Goal: Task Accomplishment & Management: Manage account settings

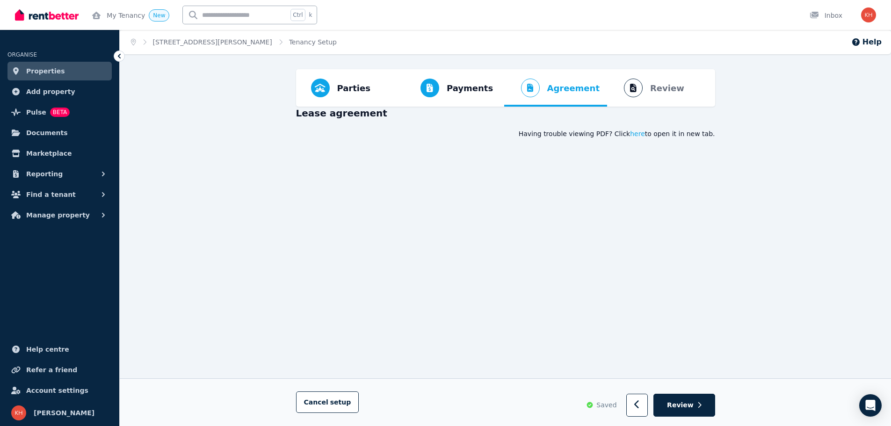
click at [37, 68] on span "Properties" at bounding box center [45, 70] width 39 height 11
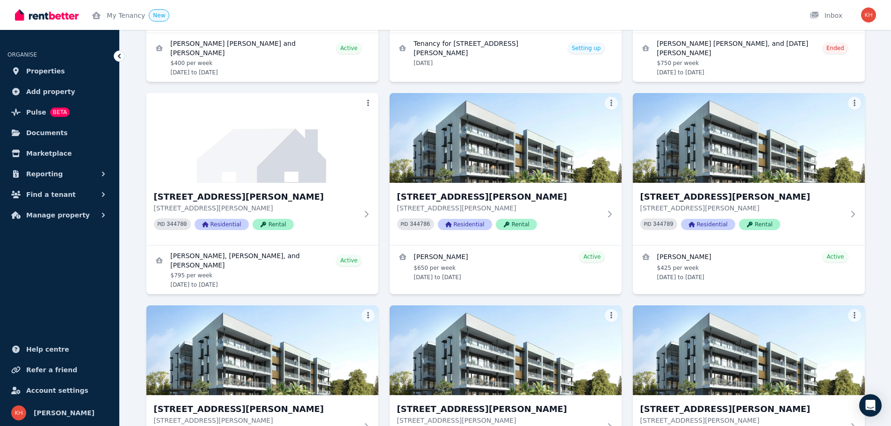
scroll to position [436, 0]
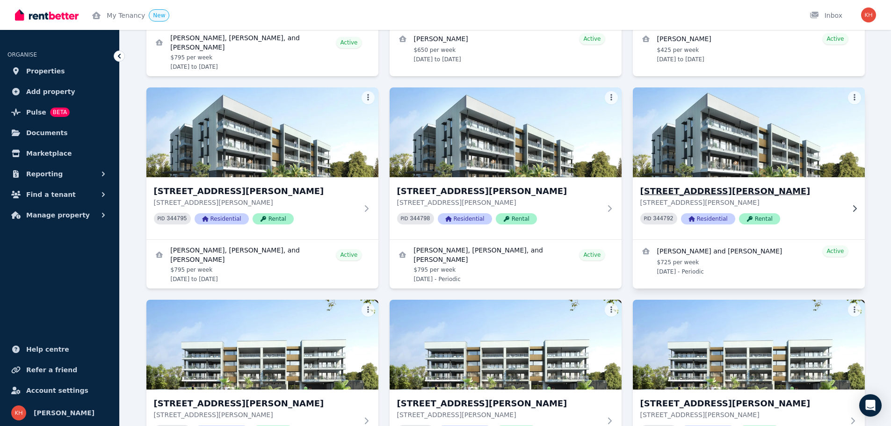
click at [745, 193] on h3 "[STREET_ADDRESS][PERSON_NAME]" at bounding box center [742, 191] width 204 height 13
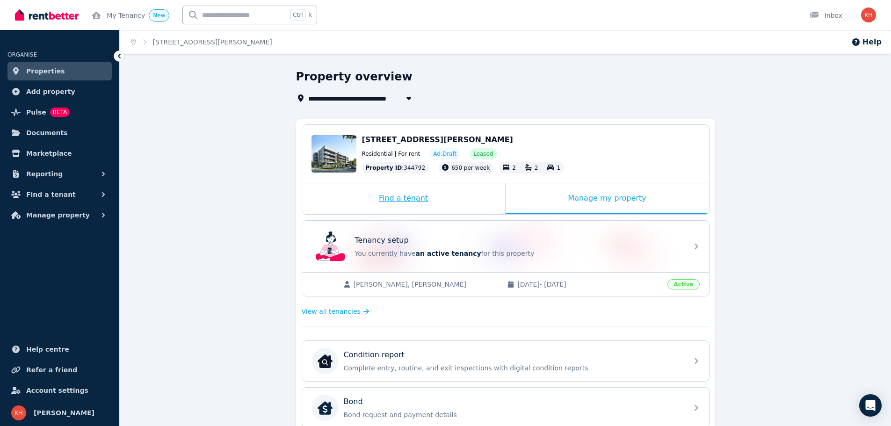
click at [406, 199] on div "Find a tenant" at bounding box center [403, 198] width 203 height 31
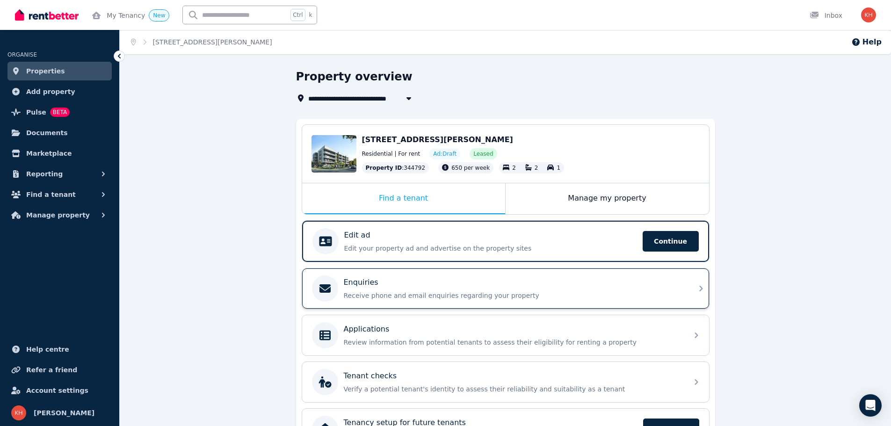
click at [412, 284] on div "Enquiries" at bounding box center [513, 282] width 338 height 11
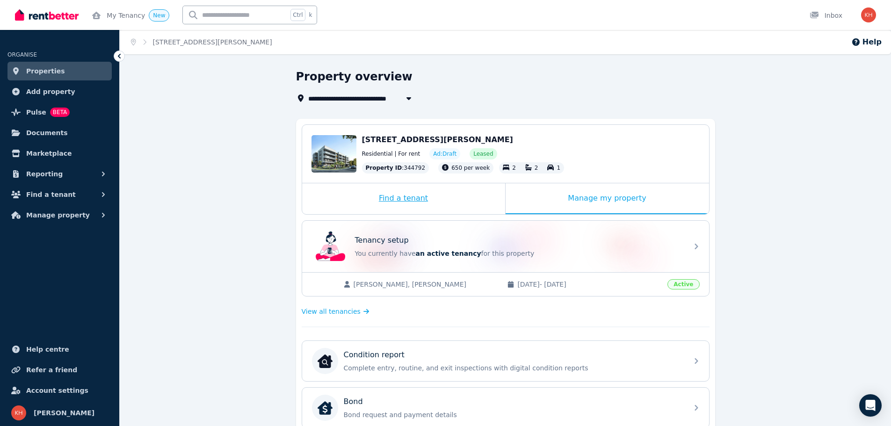
click at [405, 198] on div "Find a tenant" at bounding box center [403, 198] width 203 height 31
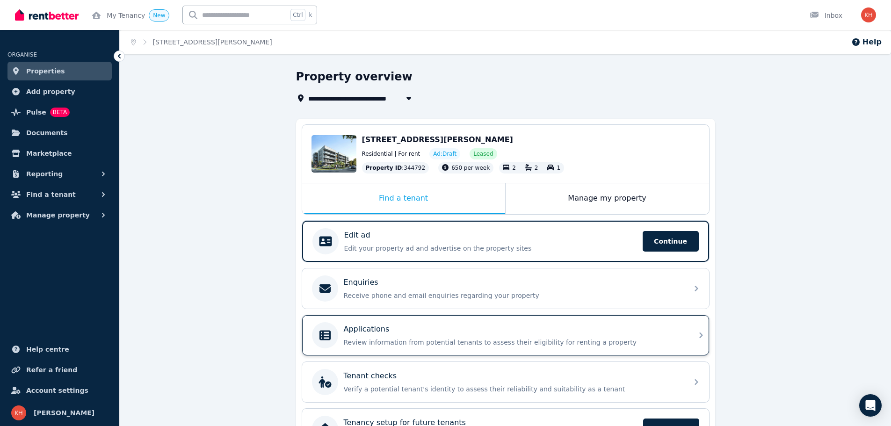
click at [534, 338] on p "Review information from potential tenants to assess their eligibility for renti…" at bounding box center [513, 342] width 338 height 9
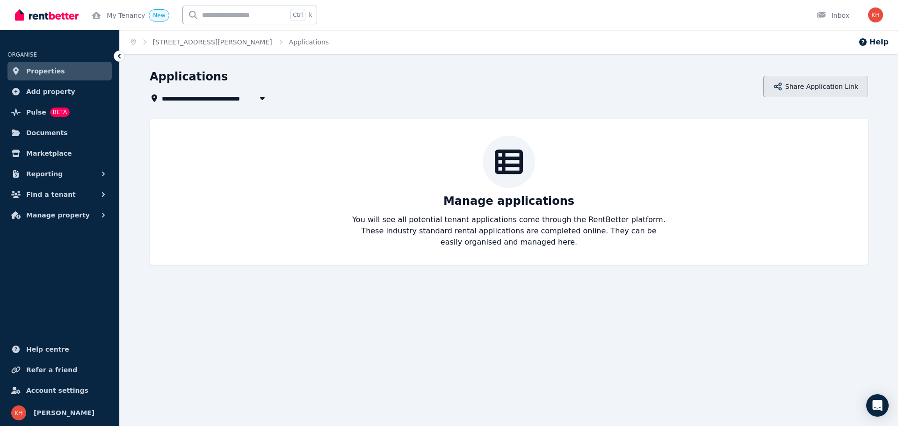
click at [810, 86] on button "Share Application Link" at bounding box center [815, 87] width 105 height 22
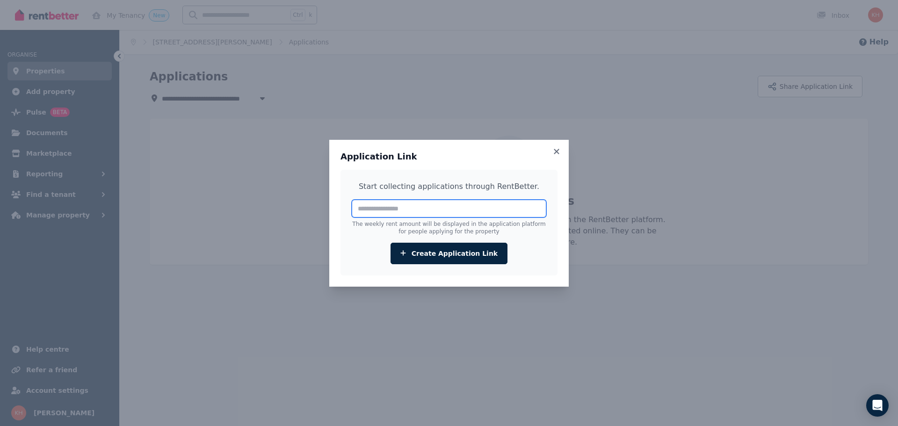
click at [380, 209] on input "number" at bounding box center [449, 209] width 194 height 18
type input "***"
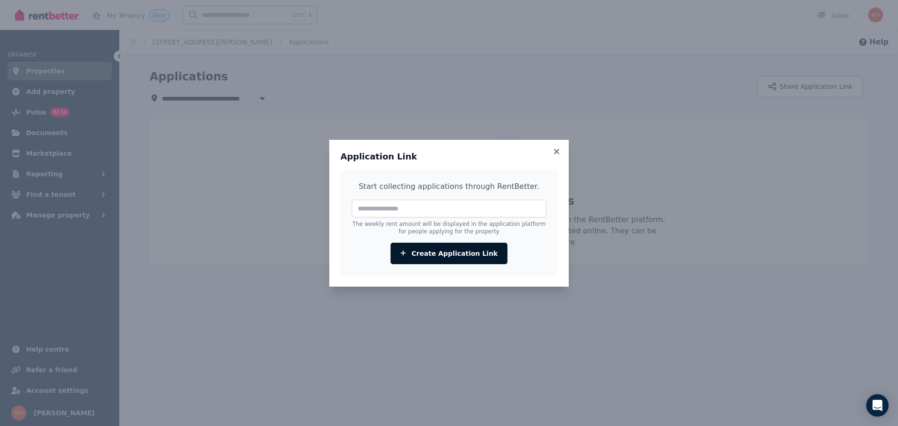
click at [451, 248] on button "Create Application Link" at bounding box center [448, 254] width 117 height 22
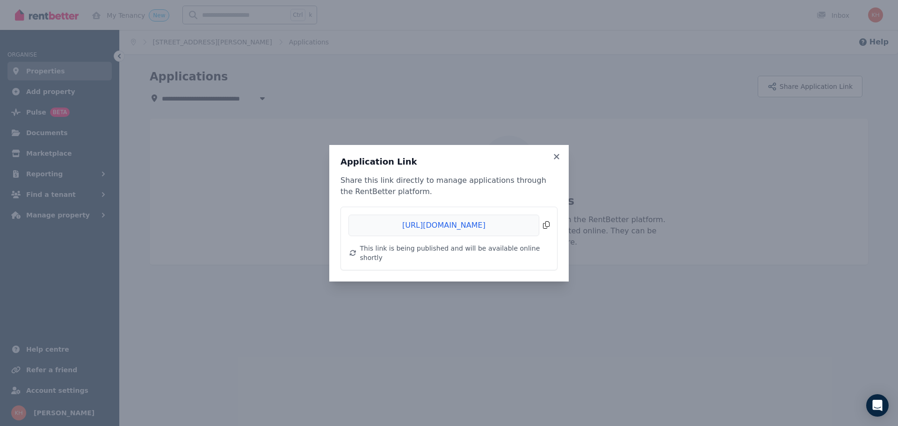
drag, startPoint x: 520, startPoint y: 228, endPoint x: 374, endPoint y: 224, distance: 145.9
click at [374, 224] on span "Copied!" at bounding box center [448, 226] width 201 height 22
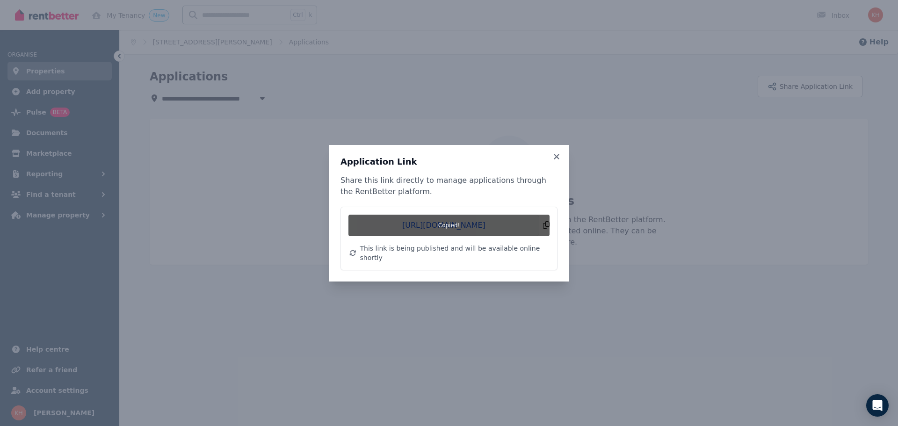
click at [546, 230] on span "Copied!" at bounding box center [448, 226] width 201 height 22
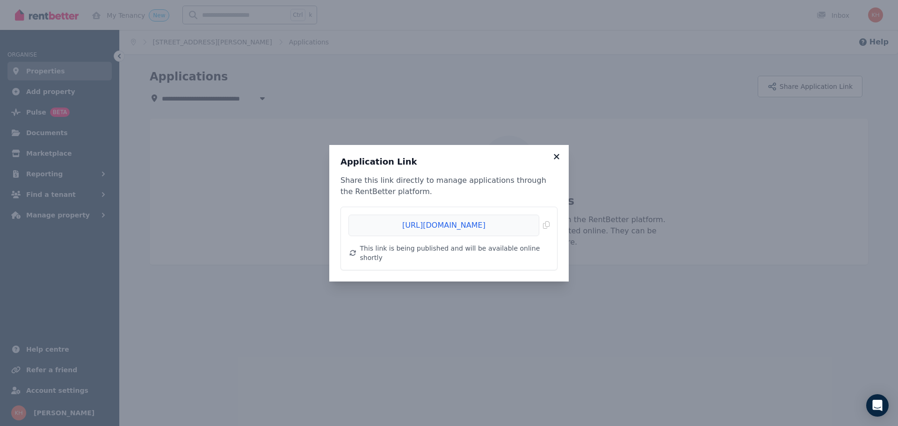
click at [554, 161] on icon at bounding box center [556, 156] width 9 height 8
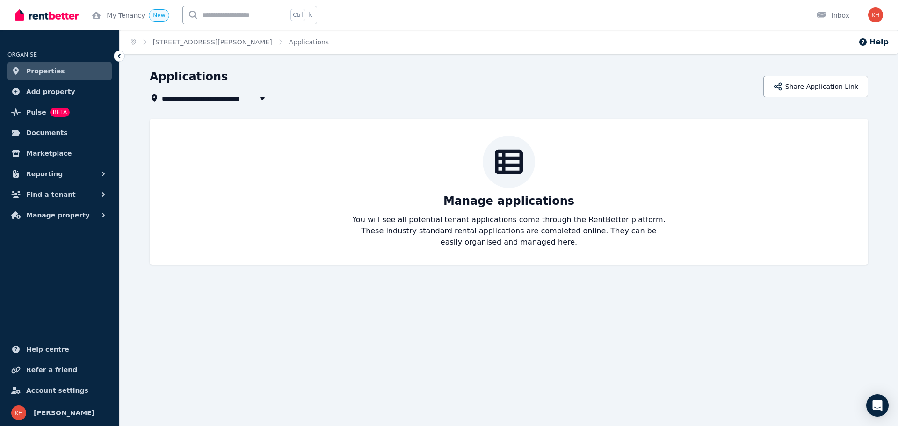
click at [48, 69] on span "Properties" at bounding box center [45, 70] width 39 height 11
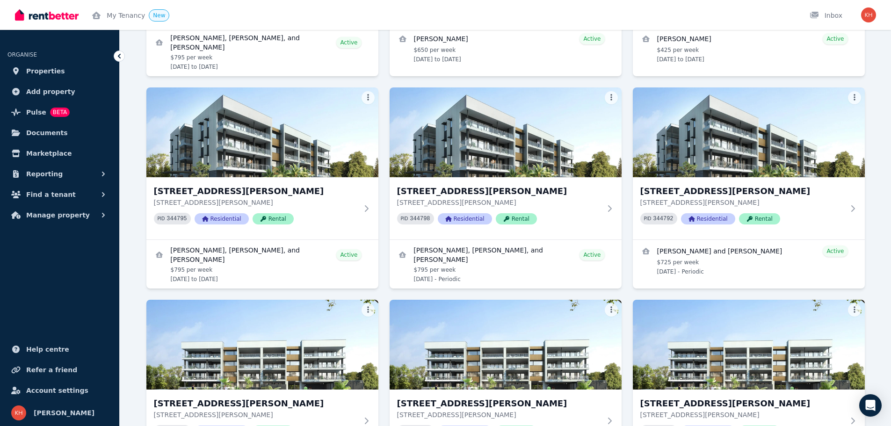
scroll to position [655, 0]
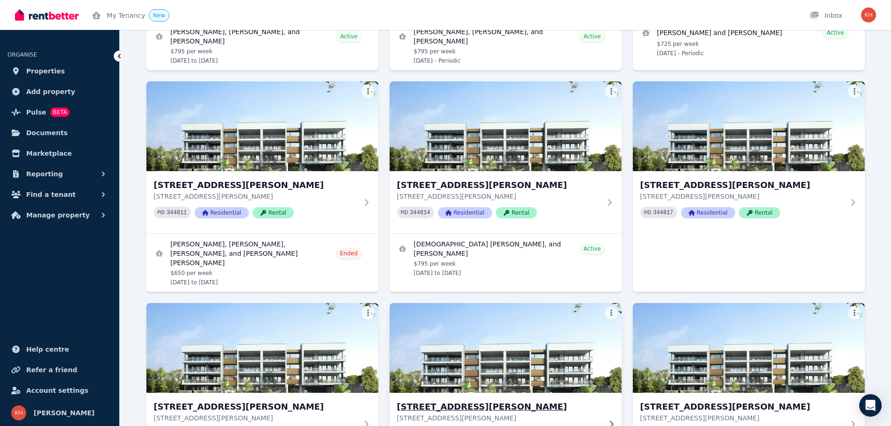
click at [457, 400] on h3 "[STREET_ADDRESS][PERSON_NAME]" at bounding box center [499, 406] width 204 height 13
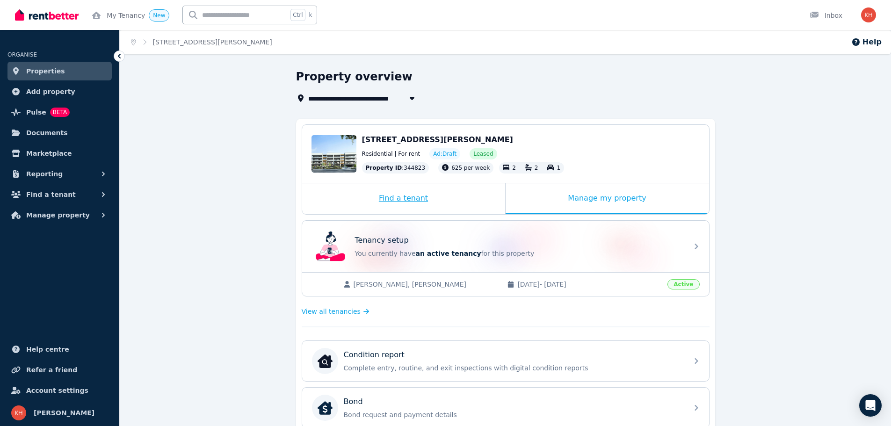
click at [414, 198] on div "Find a tenant" at bounding box center [403, 198] width 203 height 31
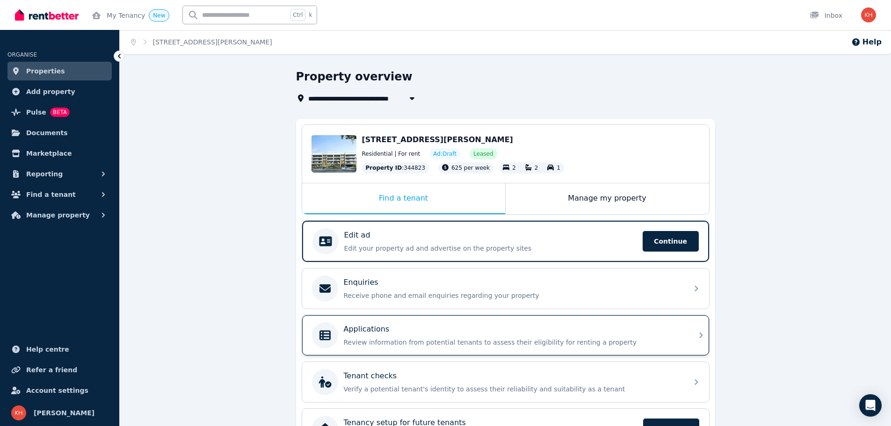
click at [481, 325] on div "Applications" at bounding box center [513, 329] width 338 height 11
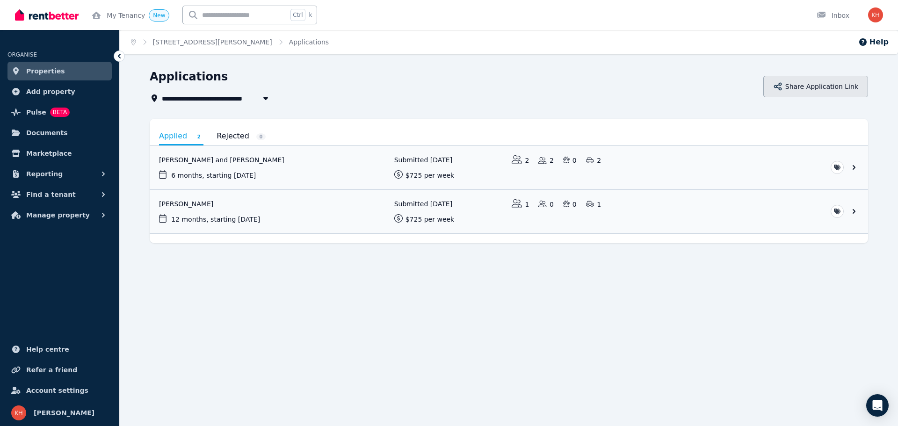
click at [824, 89] on button "Share Application Link" at bounding box center [815, 87] width 105 height 22
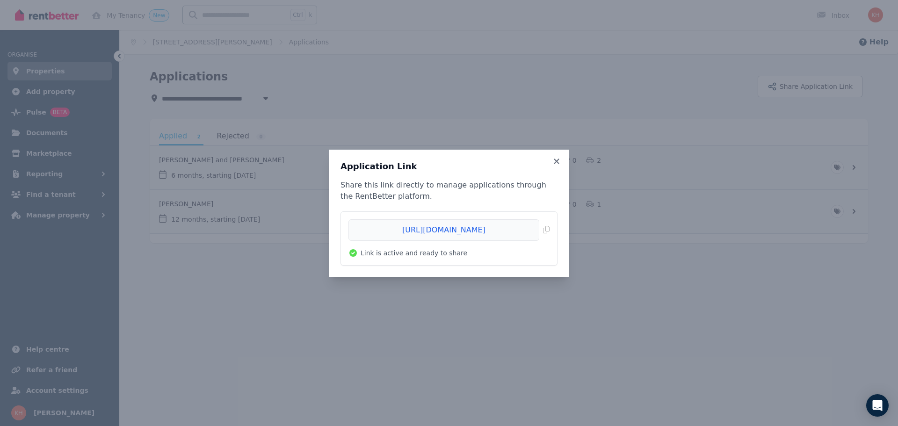
click at [553, 228] on li "[URL][DOMAIN_NAME] Copied! Link is active and ready to share" at bounding box center [449, 238] width 216 height 53
click at [544, 230] on span "Copied!" at bounding box center [448, 230] width 201 height 22
